Goal: Task Accomplishment & Management: Manage account settings

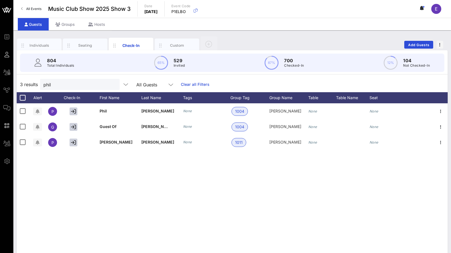
click at [31, 7] on span "All Events" at bounding box center [33, 9] width 15 height 4
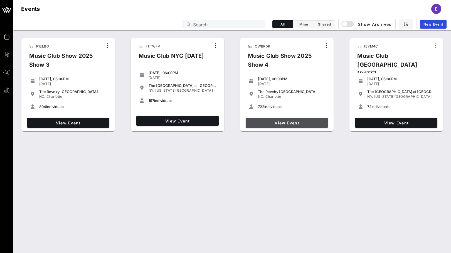
click at [319, 120] on link "View Event" at bounding box center [287, 123] width 82 height 10
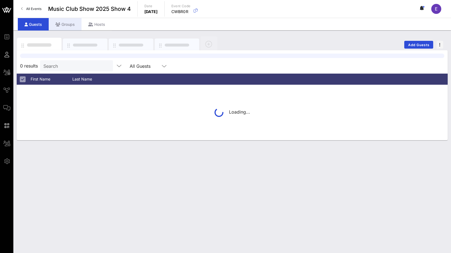
click at [68, 26] on div "Groups" at bounding box center [65, 24] width 33 height 13
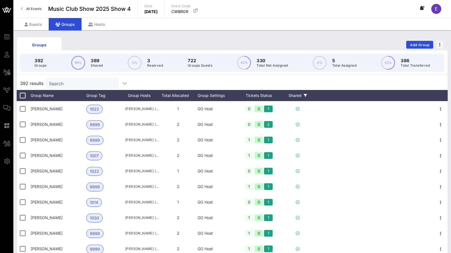
click at [296, 95] on div "Shared" at bounding box center [297, 95] width 33 height 11
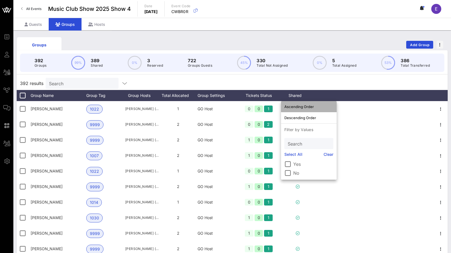
click at [298, 106] on div "Ascending Order" at bounding box center [308, 107] width 49 height 4
click at [302, 82] on div "392 results Search" at bounding box center [232, 83] width 431 height 13
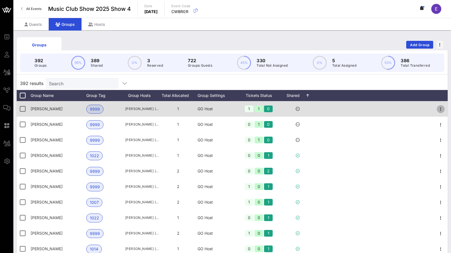
click at [439, 108] on icon "button" at bounding box center [440, 109] width 7 height 7
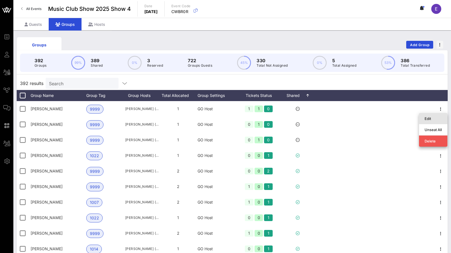
click at [434, 117] on div "Edit" at bounding box center [433, 119] width 17 height 4
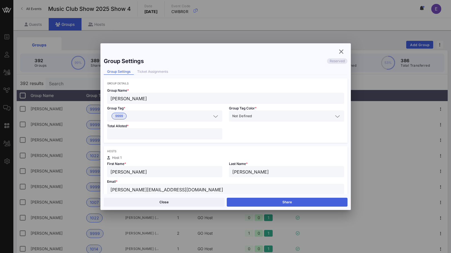
click at [255, 203] on button "Share" at bounding box center [287, 202] width 121 height 9
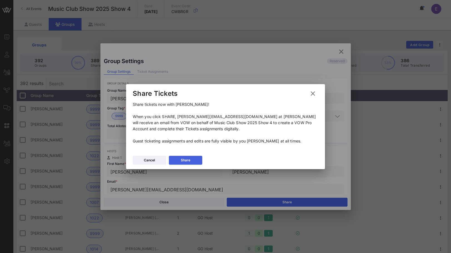
click at [190, 164] on button "Share" at bounding box center [185, 160] width 33 height 9
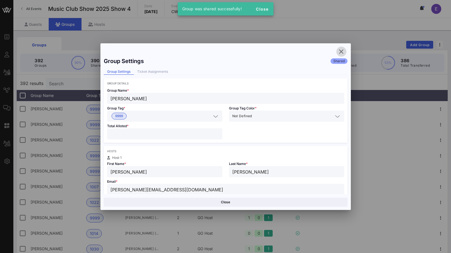
click at [343, 51] on icon "button" at bounding box center [341, 51] width 7 height 7
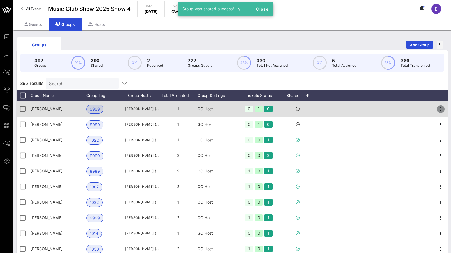
click at [442, 107] on icon "button" at bounding box center [440, 109] width 7 height 7
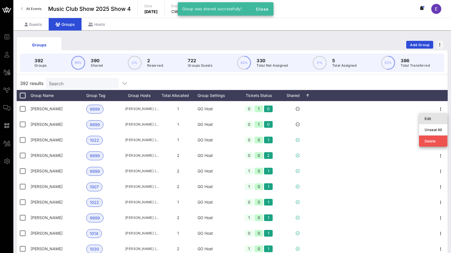
click at [436, 115] on div "Edit" at bounding box center [433, 118] width 17 height 9
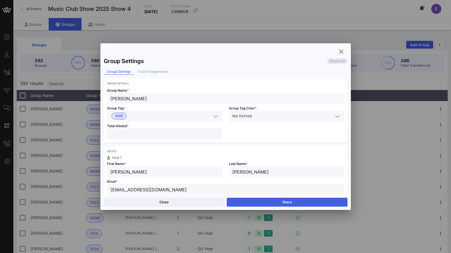
click at [257, 198] on button "Share" at bounding box center [287, 202] width 121 height 9
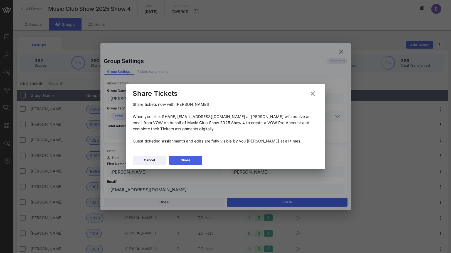
click at [190, 159] on div "Share" at bounding box center [185, 161] width 9 height 6
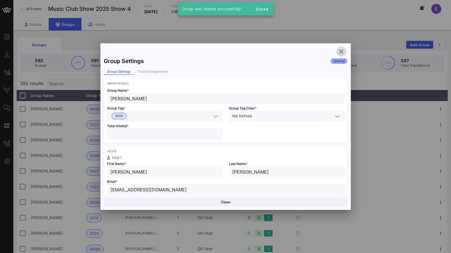
click at [340, 51] on icon "button" at bounding box center [341, 51] width 7 height 7
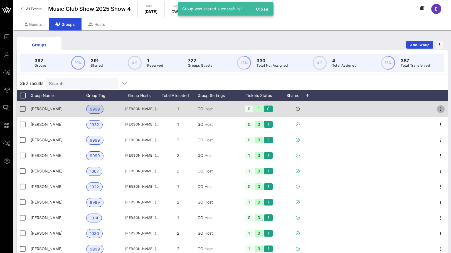
click at [440, 107] on icon "button" at bounding box center [440, 109] width 7 height 7
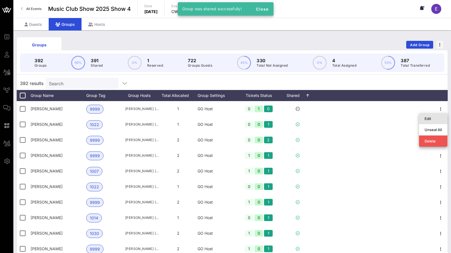
click at [423, 119] on div "Edit" at bounding box center [433, 118] width 28 height 11
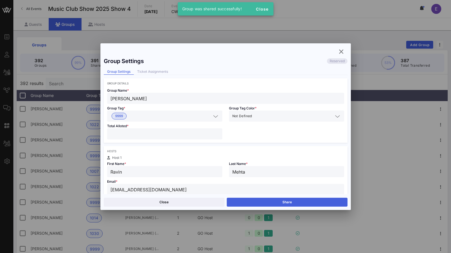
click at [306, 200] on button "Share" at bounding box center [287, 202] width 121 height 9
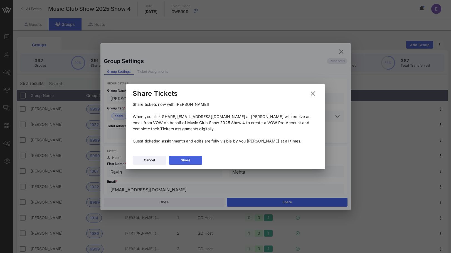
click at [199, 160] on button "Share" at bounding box center [185, 160] width 33 height 9
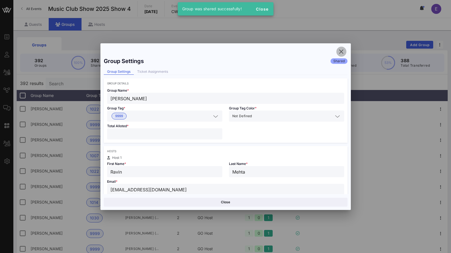
click at [342, 50] on icon "button" at bounding box center [341, 51] width 7 height 7
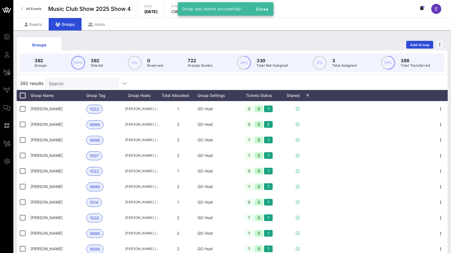
click at [338, 45] on div "Groups Add Group" at bounding box center [232, 45] width 431 height 18
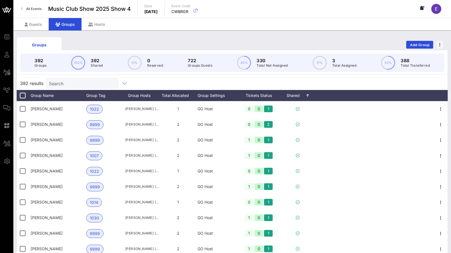
click at [40, 11] on link "All Events" at bounding box center [31, 8] width 27 height 9
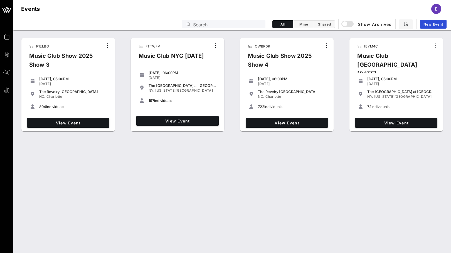
click at [168, 111] on div "[DATE], 06:00PM [DATE] The [GEOGRAPHIC_DATA] at [GEOGRAPHIC_DATA] [GEOGRAPHIC_D…" at bounding box center [177, 90] width 87 height 46
click at [168, 119] on span "View Event" at bounding box center [178, 121] width 78 height 5
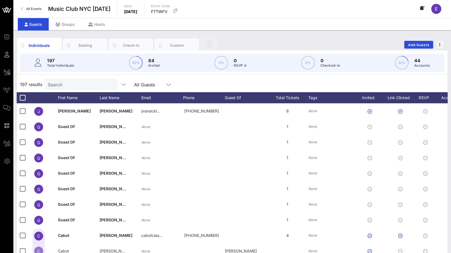
click at [66, 88] on input "Search" at bounding box center [80, 84] width 65 height 7
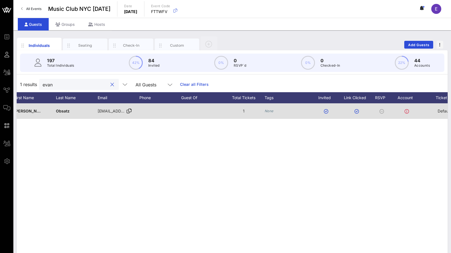
scroll to position [0, 118]
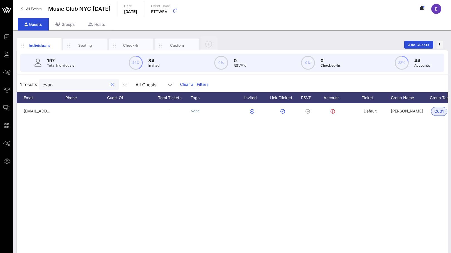
type input "evan"
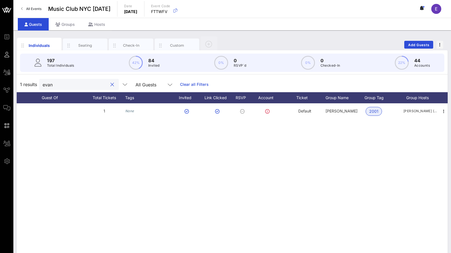
scroll to position [0, 0]
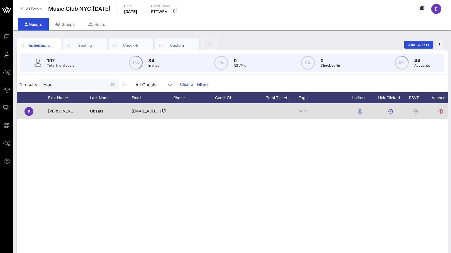
click at [150, 108] on div "[EMAIL_ADDRESS][DOMAIN_NAME]" at bounding box center [146, 111] width 28 height 16
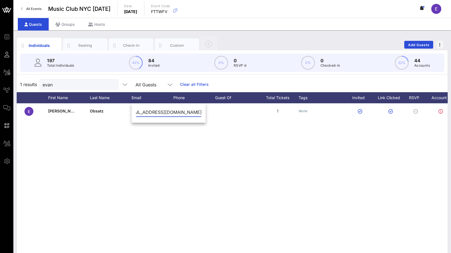
click at [181, 111] on input "[EMAIL_ADDRESS][DOMAIN_NAME]" at bounding box center [168, 112] width 65 height 9
click at [104, 127] on div "E [PERSON_NAME] [PERSON_NAME][EMAIL_ADDRESS][DOMAIN_NAME] 1 None Default [PERSO…" at bounding box center [232, 186] width 431 height 167
click at [34, 4] on div "All Events Music Club [GEOGRAPHIC_DATA] [DATE] Date [DATE] Event Code FTTWFV E" at bounding box center [232, 9] width 438 height 18
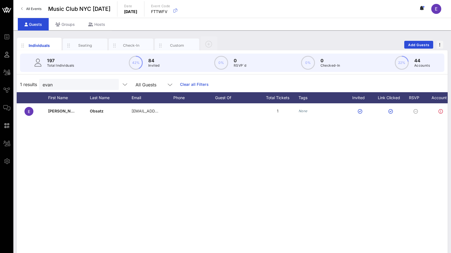
click at [34, 4] on div "All Events Music Club [GEOGRAPHIC_DATA] [DATE] Date [DATE] Event Code FTTWFV E" at bounding box center [232, 9] width 438 height 18
click at [34, 6] on link "All Events" at bounding box center [31, 8] width 27 height 9
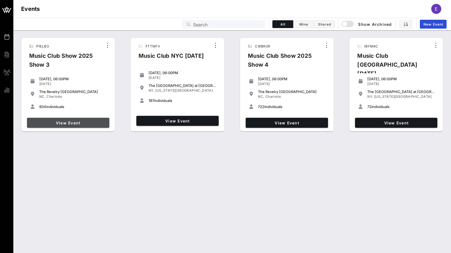
click at [91, 123] on span "View Event" at bounding box center [68, 123] width 78 height 5
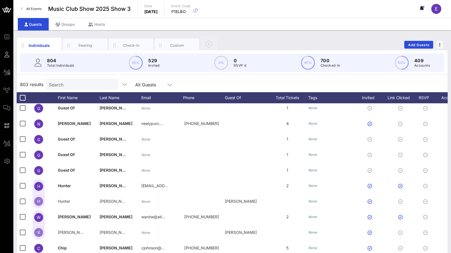
scroll to position [455, 0]
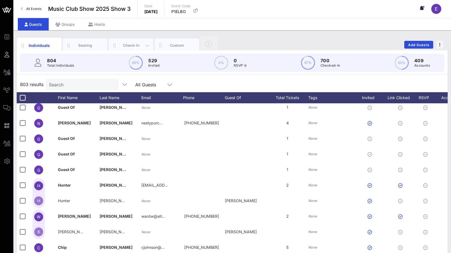
click at [124, 46] on div "Check-In" at bounding box center [131, 45] width 25 height 5
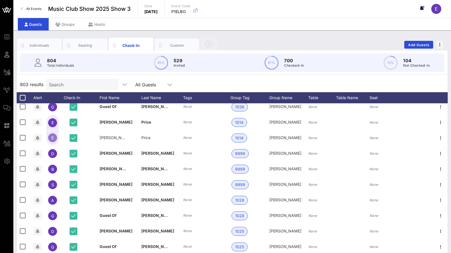
scroll to position [4989, 0]
click at [42, 9] on link "All Events" at bounding box center [31, 8] width 27 height 9
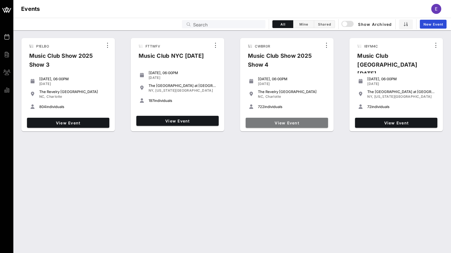
click at [302, 124] on span "View Event" at bounding box center [287, 123] width 78 height 5
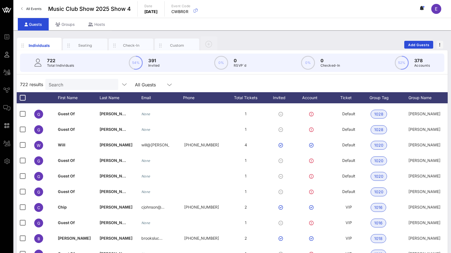
scroll to position [341, 0]
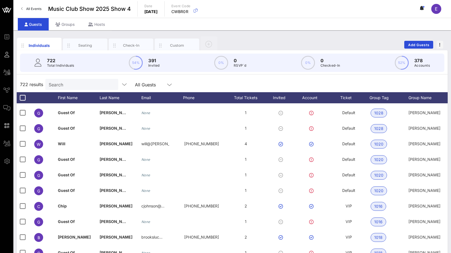
click at [29, 10] on span "All Events" at bounding box center [33, 9] width 15 height 4
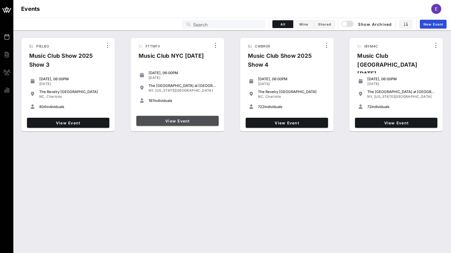
click at [175, 119] on span "View Event" at bounding box center [178, 121] width 78 height 5
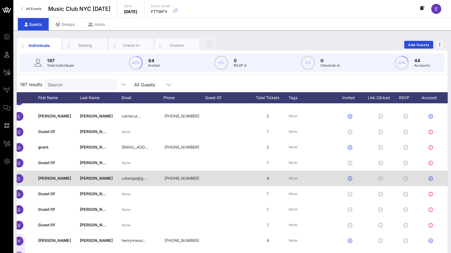
scroll to position [0, 72]
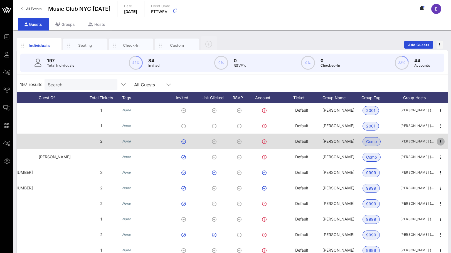
click at [441, 139] on icon "button" at bounding box center [440, 142] width 7 height 7
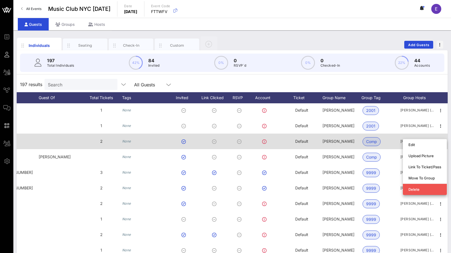
click at [319, 147] on div "Default" at bounding box center [302, 145] width 42 height 22
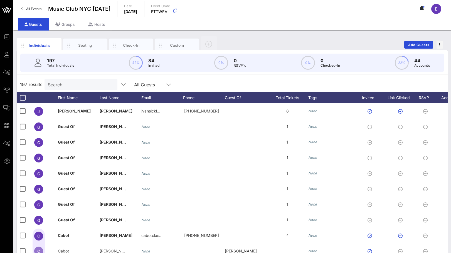
click at [40, 10] on span "All Events" at bounding box center [33, 9] width 15 height 4
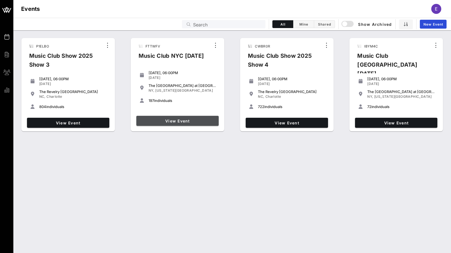
click at [174, 124] on link "View Event" at bounding box center [177, 121] width 82 height 10
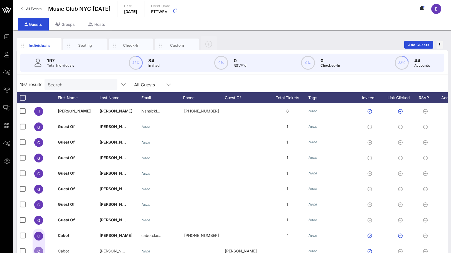
click at [70, 32] on div "Individuals Seating Check-In Custom Add Guests 197 Total Individuals 42% 84 Inv…" at bounding box center [232, 153] width 438 height 246
click at [70, 27] on div "Groups" at bounding box center [65, 24] width 33 height 13
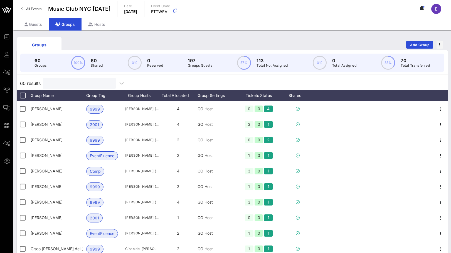
click at [85, 83] on input "text" at bounding box center [78, 83] width 65 height 7
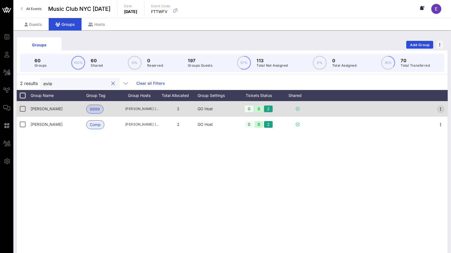
type input "evie"
click at [439, 108] on icon "button" at bounding box center [440, 109] width 7 height 7
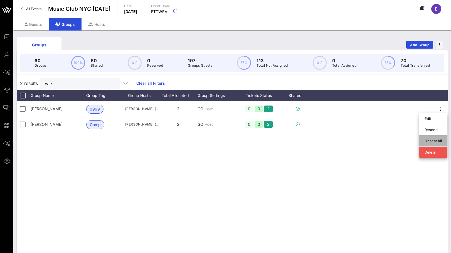
click at [427, 146] on div "Unseat All" at bounding box center [433, 140] width 28 height 11
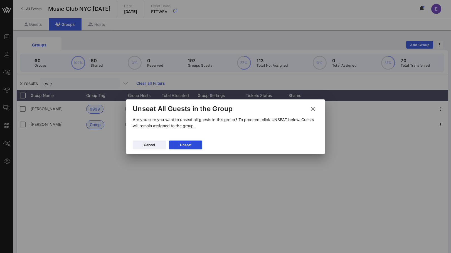
click at [314, 105] on icon at bounding box center [312, 109] width 9 height 8
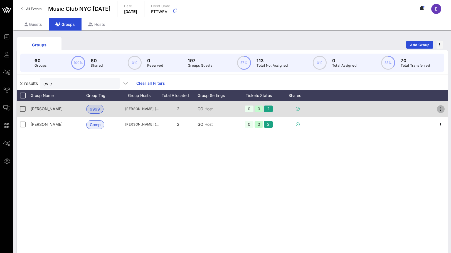
click at [439, 108] on icon "button" at bounding box center [440, 109] width 7 height 7
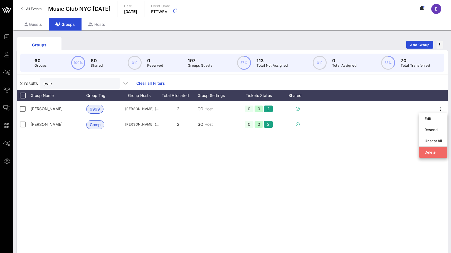
click at [429, 153] on div "Delete" at bounding box center [433, 152] width 17 height 4
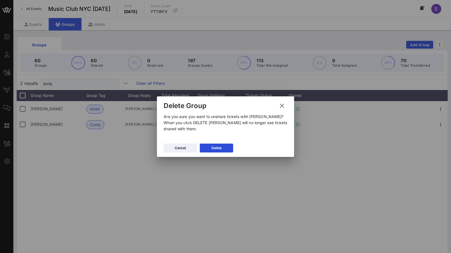
click at [233, 142] on div "Cancel [GEOGRAPHIC_DATA]" at bounding box center [225, 149] width 137 height 16
click at [228, 146] on button "Delete" at bounding box center [216, 148] width 33 height 9
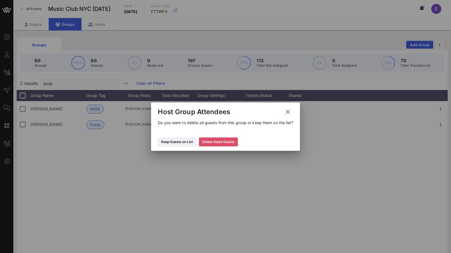
click at [228, 142] on div "Delete these Guests" at bounding box center [218, 142] width 32 height 6
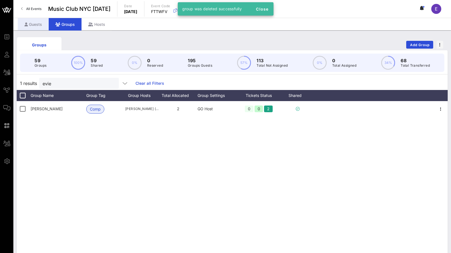
click at [38, 28] on div "Guests" at bounding box center [33, 24] width 31 height 13
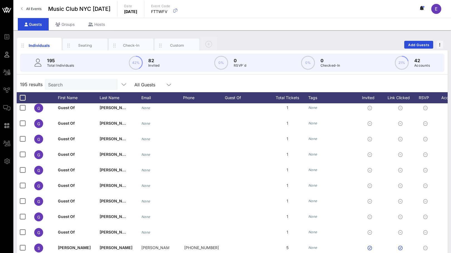
click at [29, 11] on link "All Events" at bounding box center [31, 8] width 27 height 9
